Goal: Transaction & Acquisition: Book appointment/travel/reservation

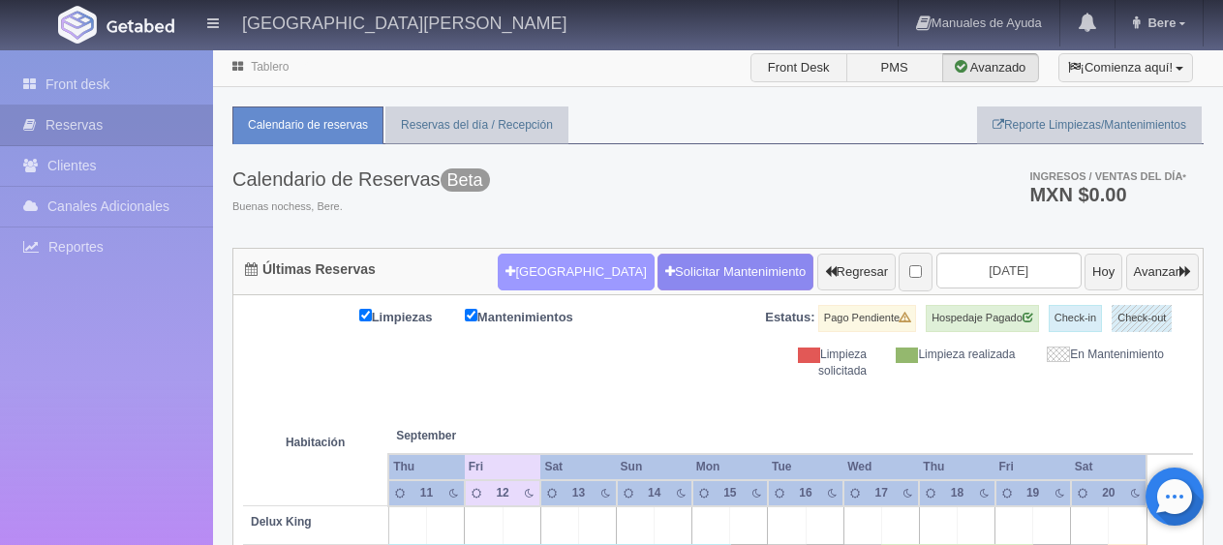
click at [535, 266] on button "[GEOGRAPHIC_DATA]" at bounding box center [576, 272] width 156 height 37
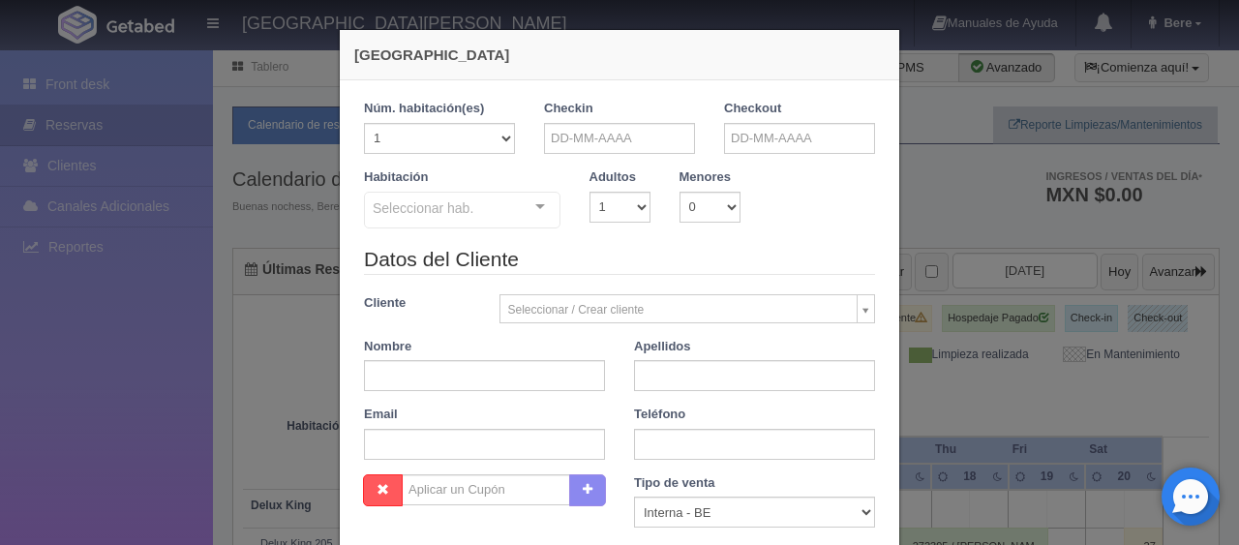
checkbox input "false"
click at [666, 136] on input "text" at bounding box center [619, 138] width 151 height 31
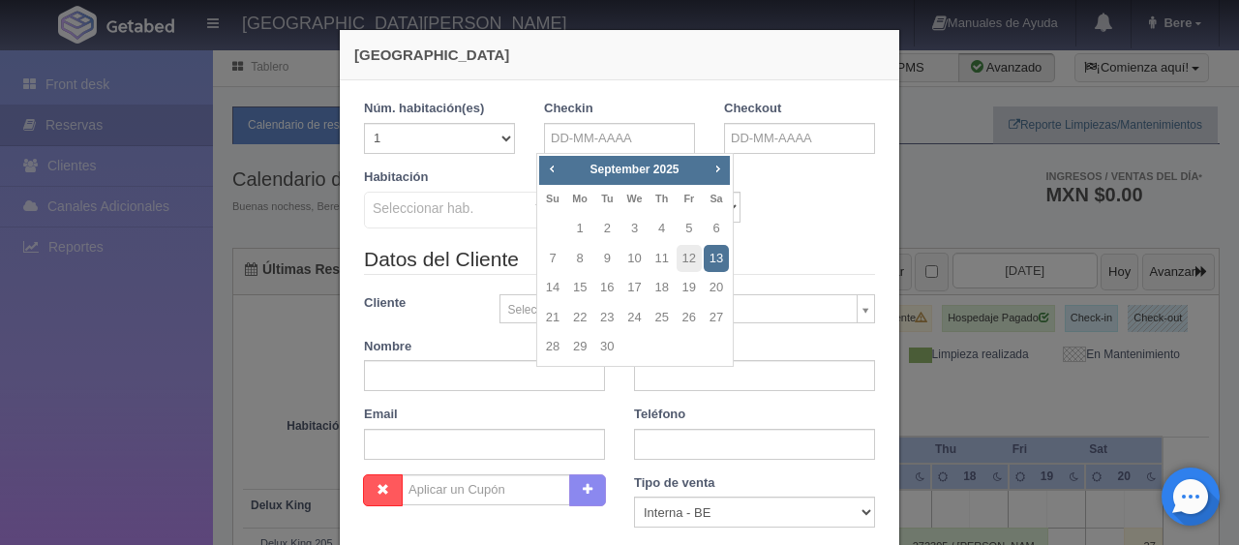
click at [730, 169] on div "Prev Next [DATE] Su Mo Tu We Th Fr Sa 1 2 3 4 5 6 7 8 9 10 11 12 13 14 15 16 17…" at bounding box center [635, 260] width 198 height 215
click at [724, 168] on span "Next" at bounding box center [717, 168] width 15 height 15
click at [723, 168] on span "Next" at bounding box center [717, 168] width 15 height 15
click at [554, 167] on span "Prev" at bounding box center [551, 168] width 15 height 15
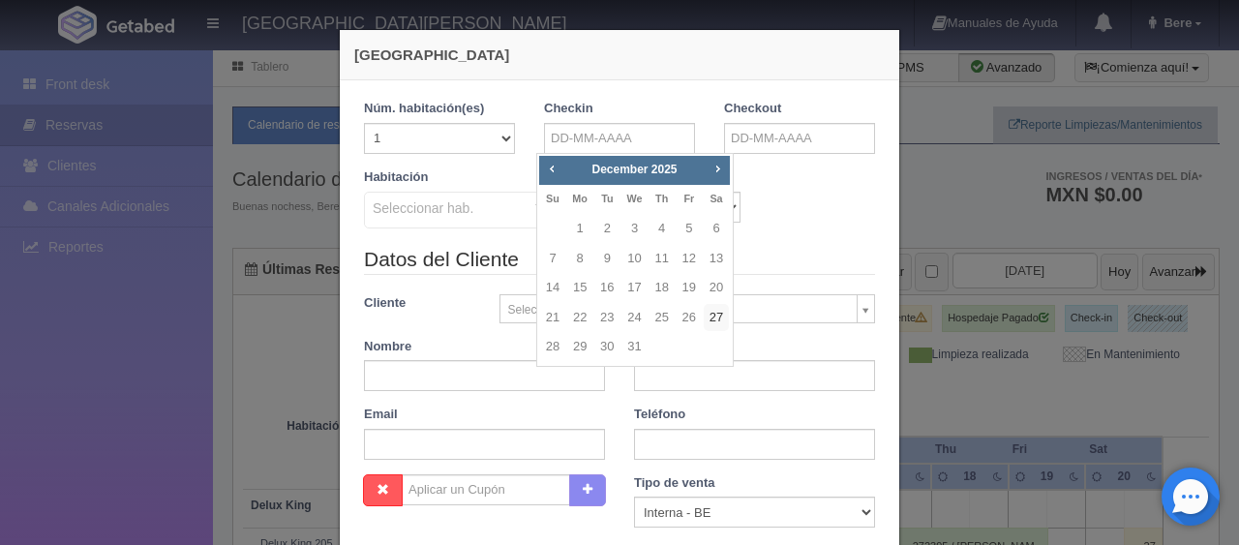
drag, startPoint x: 709, startPoint y: 318, endPoint x: 743, endPoint y: 229, distance: 95.3
click at [710, 320] on link "27" at bounding box center [716, 318] width 25 height 28
type input "[DATE]"
checkbox input "false"
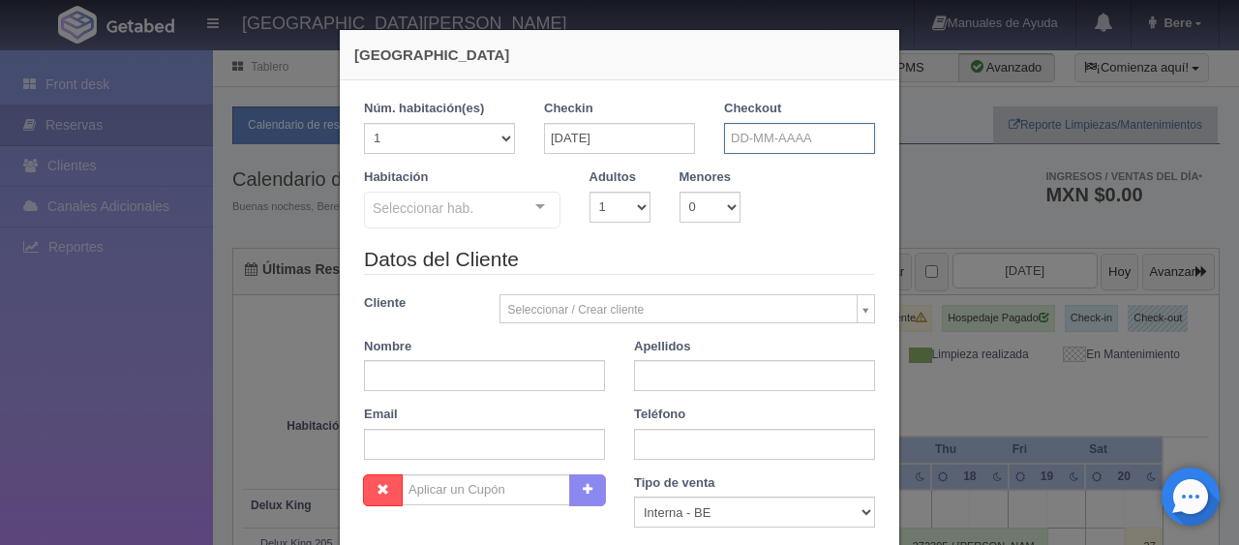
click at [802, 137] on input "text" at bounding box center [799, 138] width 151 height 31
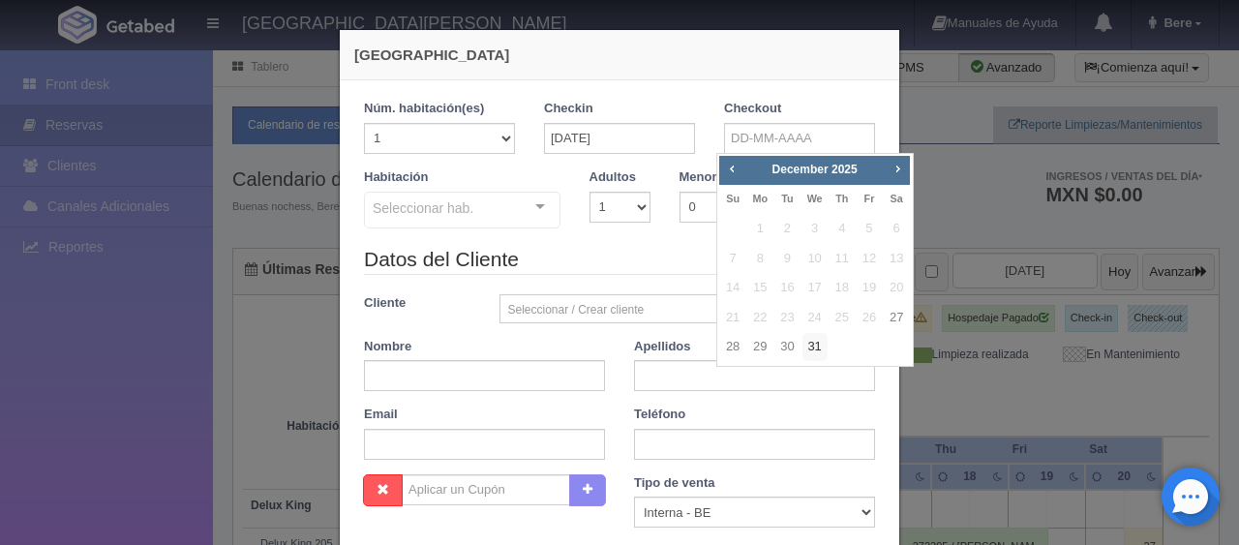
drag, startPoint x: 809, startPoint y: 345, endPoint x: 640, endPoint y: 319, distance: 171.5
click at [810, 346] on link "31" at bounding box center [815, 347] width 25 height 28
type input "[DATE]"
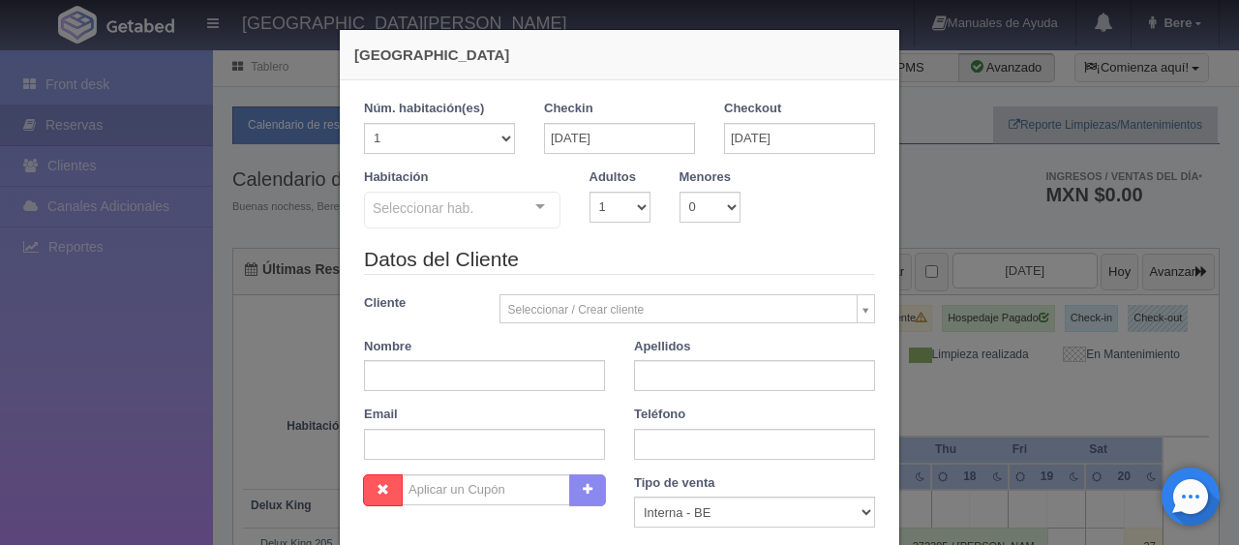
checkbox input "false"
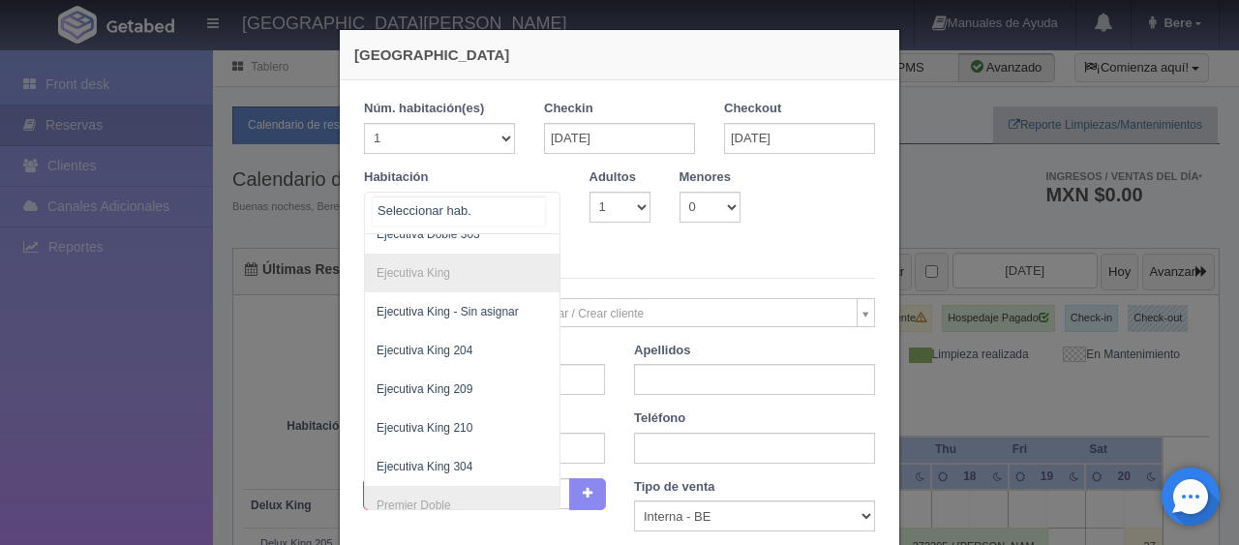
scroll to position [864, 0]
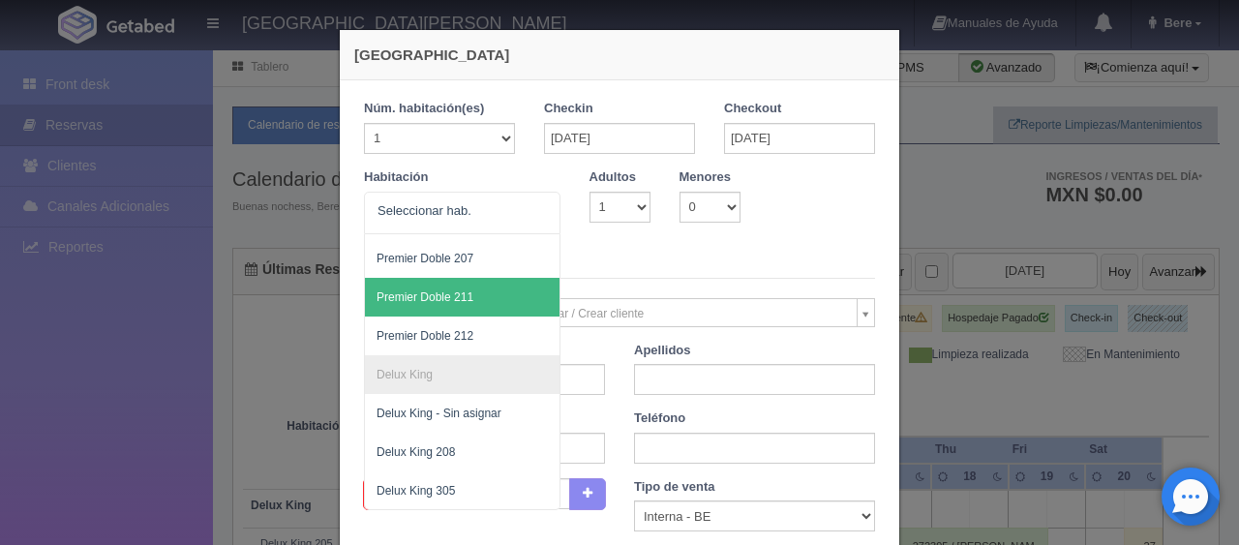
click at [715, 281] on div "Datos del Cliente Cliente Seleccionar / Crear cliente Nuevo Cliente [PERSON_NAM…" at bounding box center [620, 363] width 540 height 229
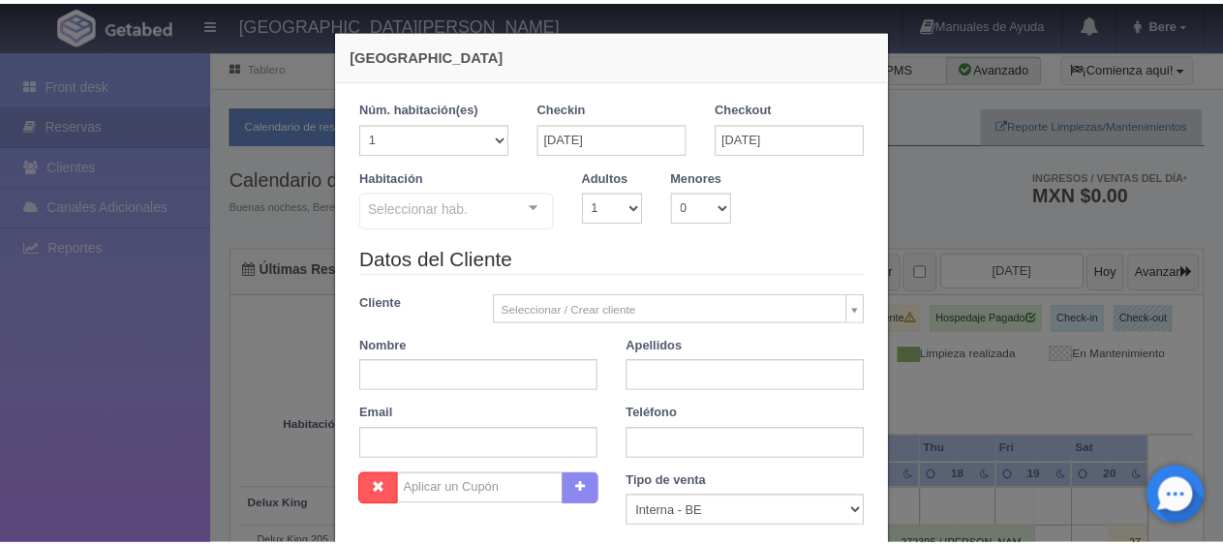
scroll to position [0, 0]
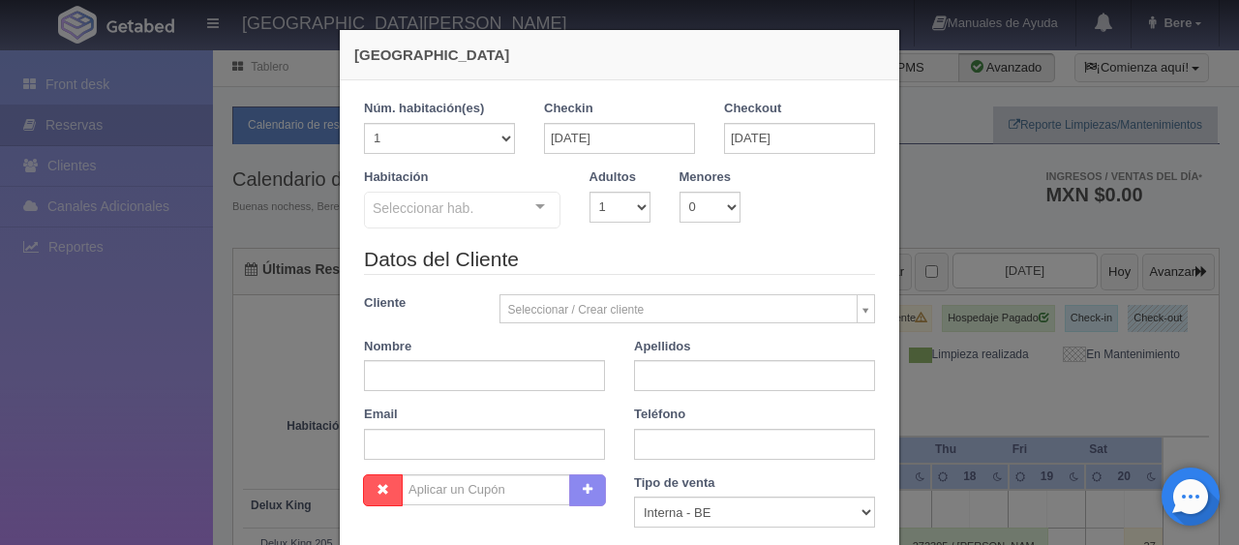
click at [1146, 382] on div "[GEOGRAPHIC_DATA] 1 Núm. habitación(es) 1 2 3 4 5 6 7 8 9 10 11 12 13 14 15 16 …" at bounding box center [619, 272] width 1239 height 545
